Goal: Information Seeking & Learning: Learn about a topic

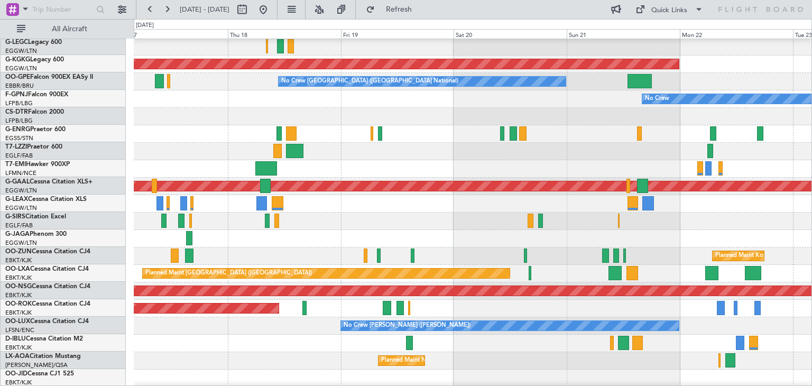
scroll to position [228, 0]
click at [328, 13] on button at bounding box center [319, 9] width 17 height 17
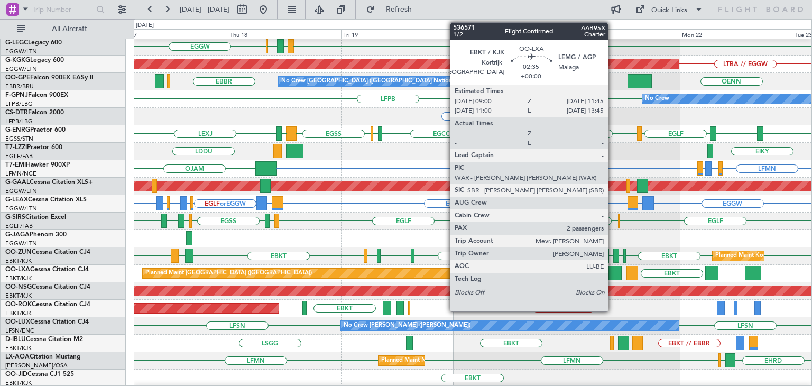
click at [188, 216] on div "HESX LGIO LGMK EGGW EGGW EGPD [GEOGRAPHIC_DATA] A/C Unavailable [GEOGRAPHIC_DAT…" at bounding box center [473, 99] width 678 height 576
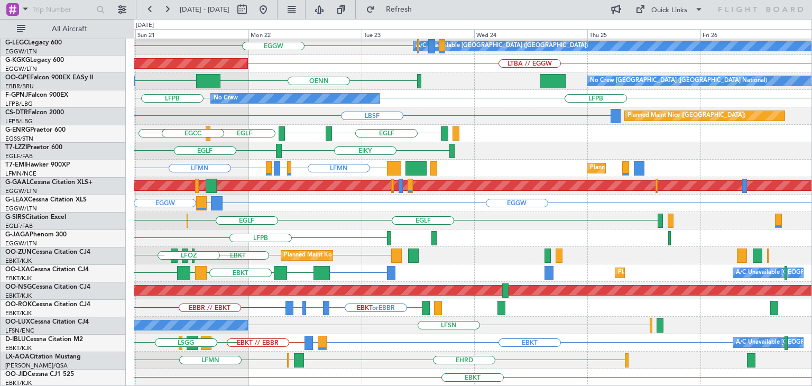
scroll to position [228, 0]
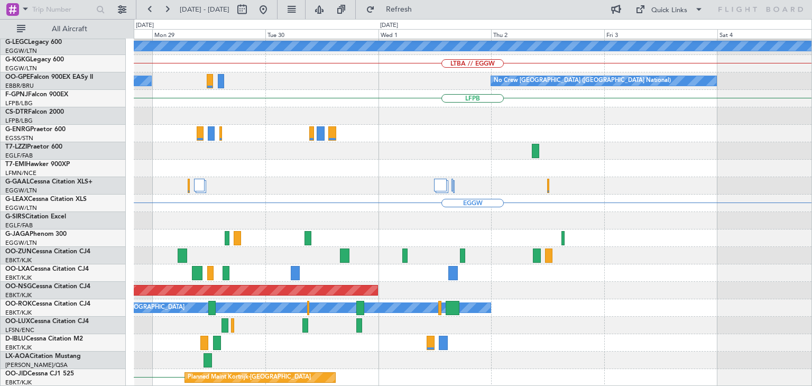
click at [154, 172] on div "A/C Unavailable [GEOGRAPHIC_DATA] ([GEOGRAPHIC_DATA]) LTBA // EGGW No Crew [GEO…" at bounding box center [473, 99] width 678 height 576
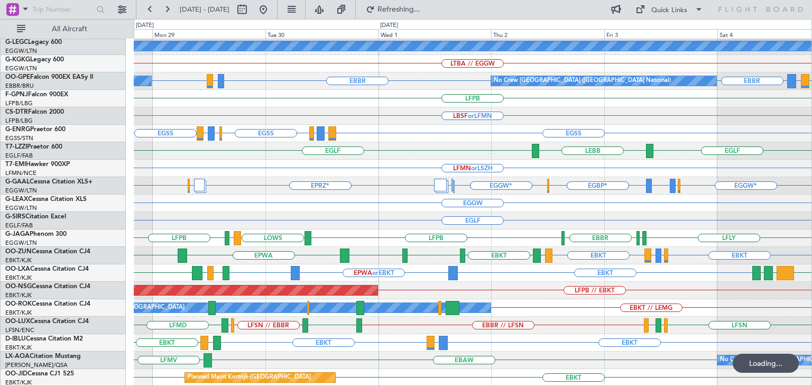
click at [662, 180] on div "EGBP* EGBP* EGGW* EGGW* EGBP* EGBP* EPRZ* EPRZ* EGBP* EGBP* EGBP* EGBP* EGGW* E…" at bounding box center [473, 185] width 678 height 17
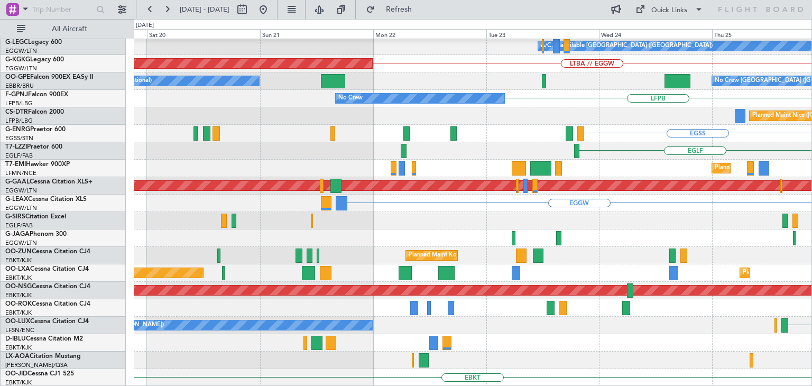
click at [661, 143] on div "EGLF" at bounding box center [473, 150] width 678 height 17
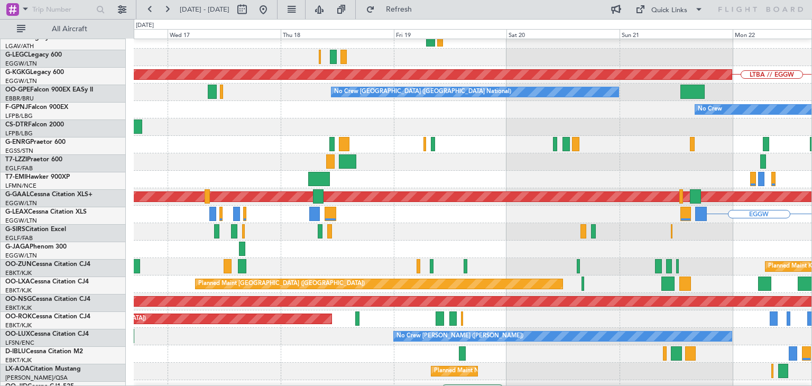
click at [666, 165] on div "EGLF" at bounding box center [473, 161] width 678 height 17
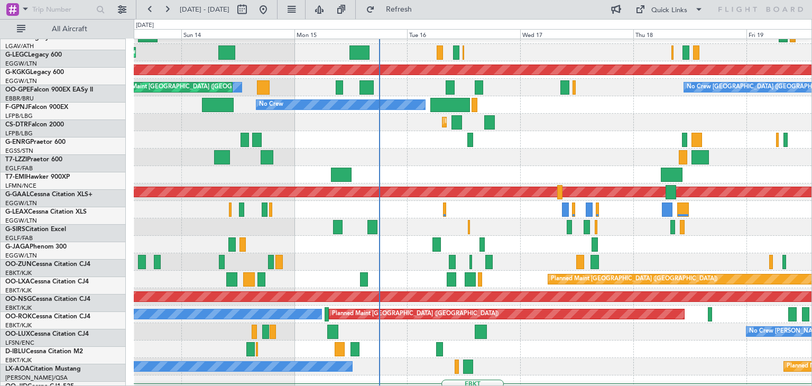
scroll to position [222, 0]
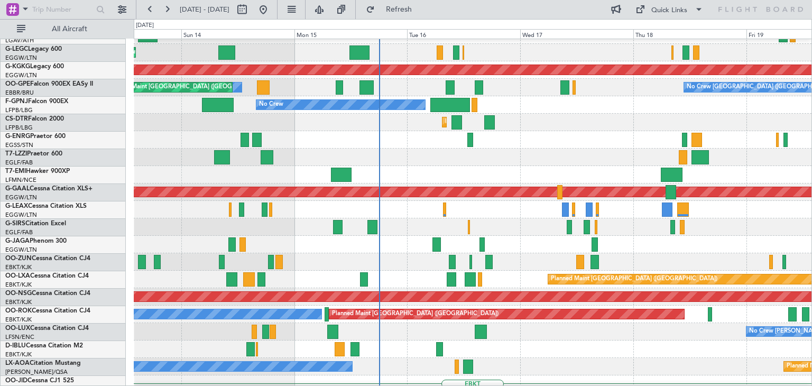
click at [628, 161] on div at bounding box center [473, 157] width 678 height 17
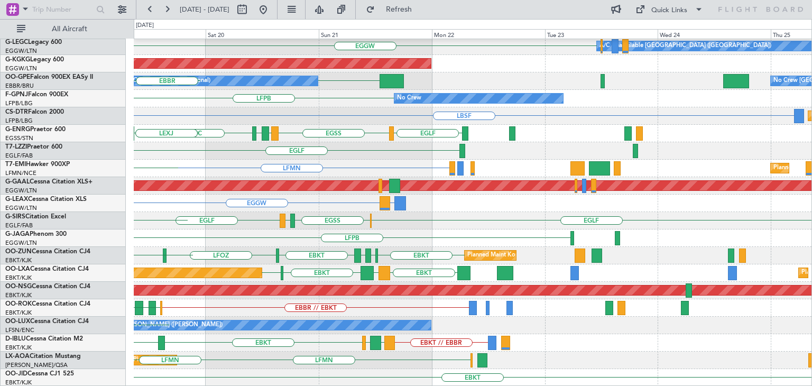
scroll to position [228, 0]
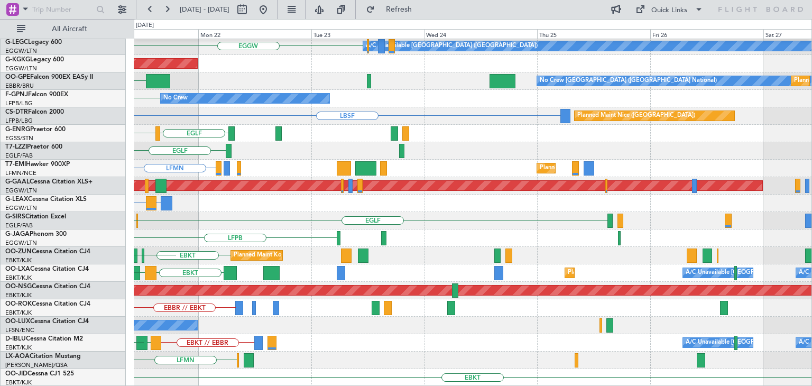
click at [33, 64] on div "LGIO EGGW A/C Unavailable [GEOGRAPHIC_DATA] ([GEOGRAPHIC_DATA]) AOG Maint [GEOG…" at bounding box center [406, 202] width 812 height 367
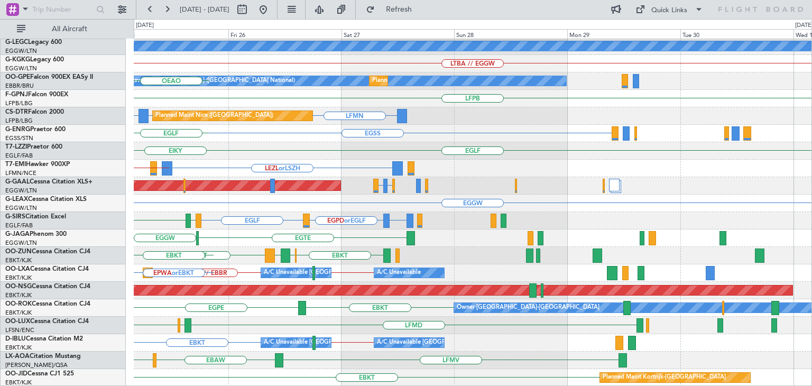
click at [0, 234] on div "LGIO HESX LGMK A/C Unavailable [GEOGRAPHIC_DATA] ([GEOGRAPHIC_DATA]) LTBA // EG…" at bounding box center [406, 202] width 812 height 367
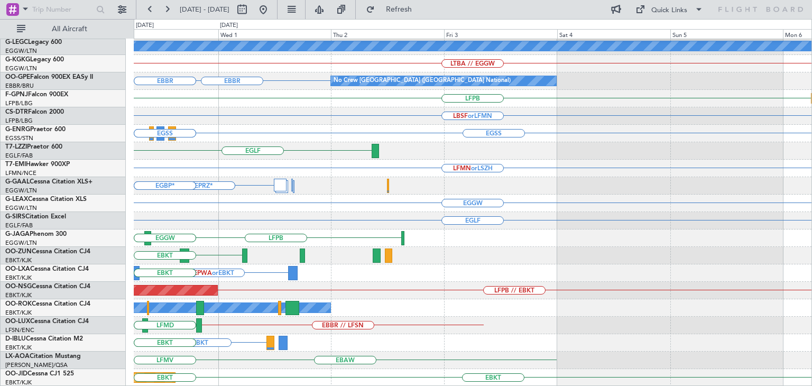
click at [102, 237] on div "LFPB // LGAV A/C Unavailable [GEOGRAPHIC_DATA] ([GEOGRAPHIC_DATA]) LTBA // EGGW…" at bounding box center [406, 202] width 812 height 367
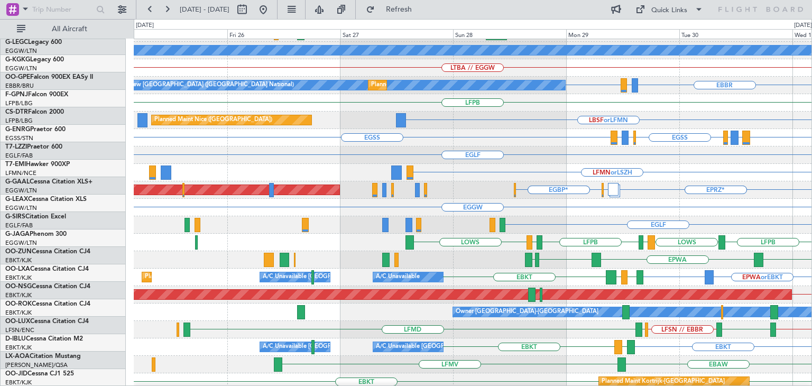
click at [652, 150] on div "EGLF LEBB or EGLF" at bounding box center [473, 154] width 678 height 17
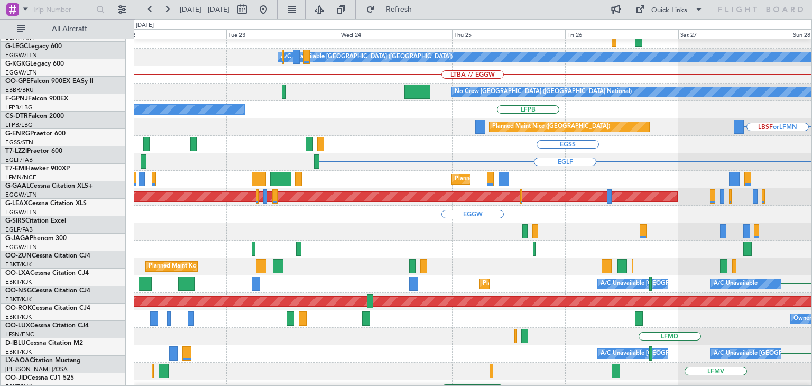
scroll to position [214, 0]
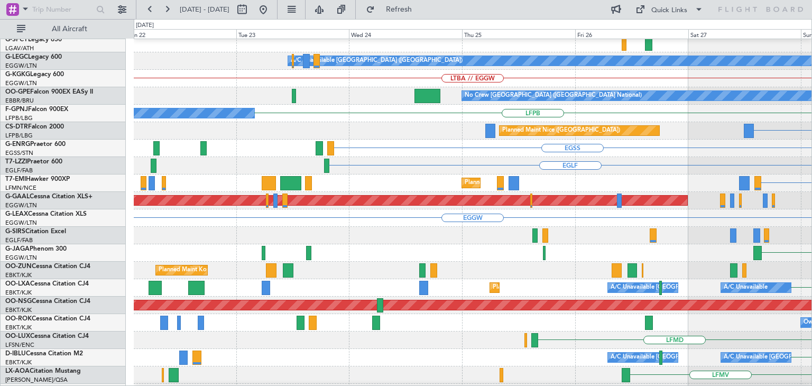
click at [654, 154] on div "EGSS EGPD or EGSS EGWU or EGSS" at bounding box center [473, 148] width 678 height 17
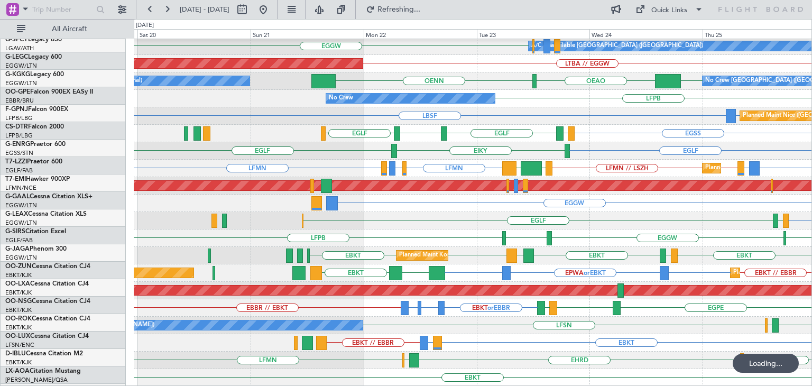
scroll to position [228, 0]
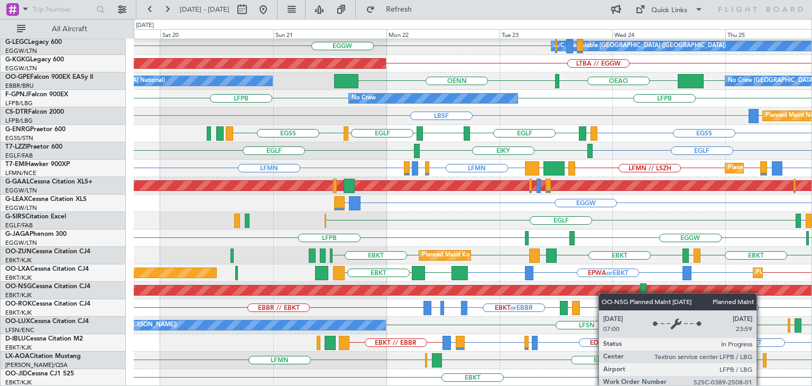
click at [605, 292] on div "LGIO LGMK HESX EGGW A/C Unavailable [GEOGRAPHIC_DATA] ([GEOGRAPHIC_DATA]) LTBA …" at bounding box center [473, 99] width 678 height 576
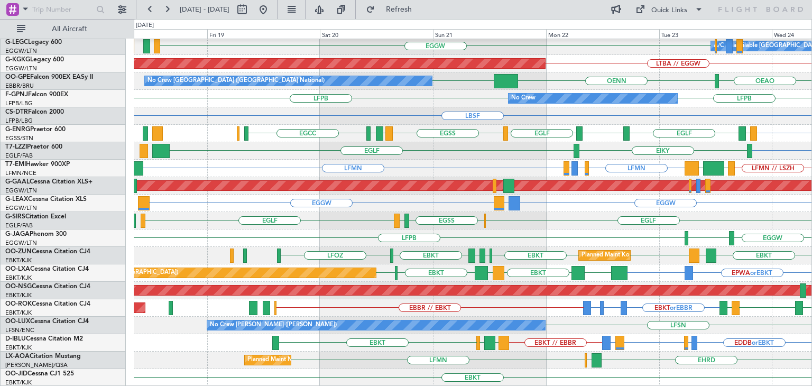
click at [438, 356] on div "LGIO EGGW A/C Unavailable [GEOGRAPHIC_DATA] ([GEOGRAPHIC_DATA]) LTBA // EGGW AO…" at bounding box center [473, 99] width 678 height 576
